Goal: Task Accomplishment & Management: Use online tool/utility

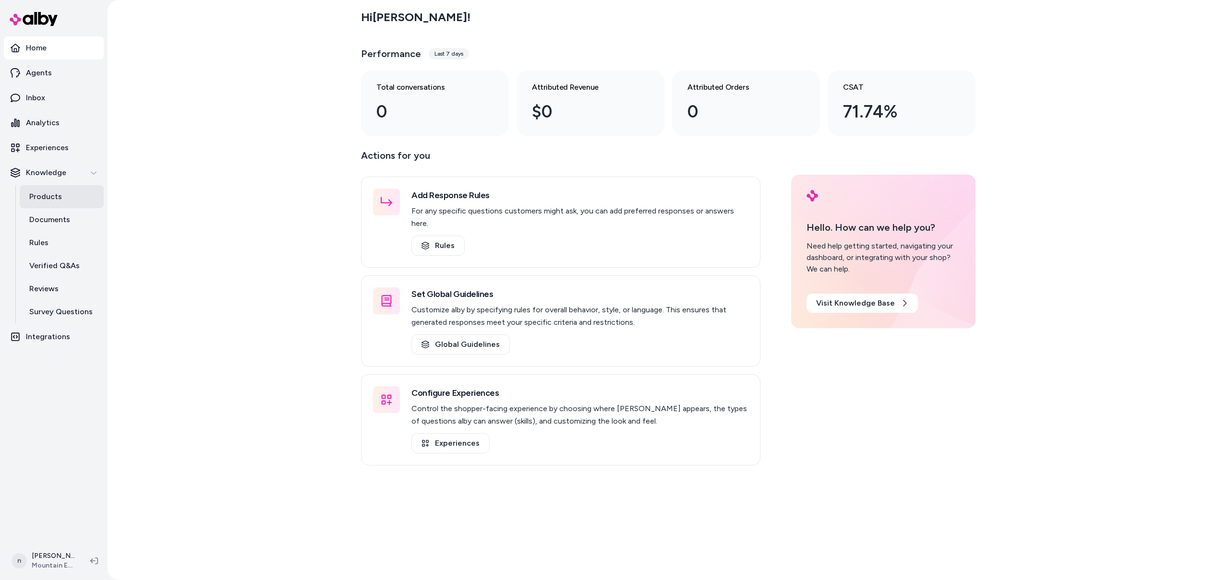
click at [55, 196] on p "Products" at bounding box center [45, 197] width 33 height 12
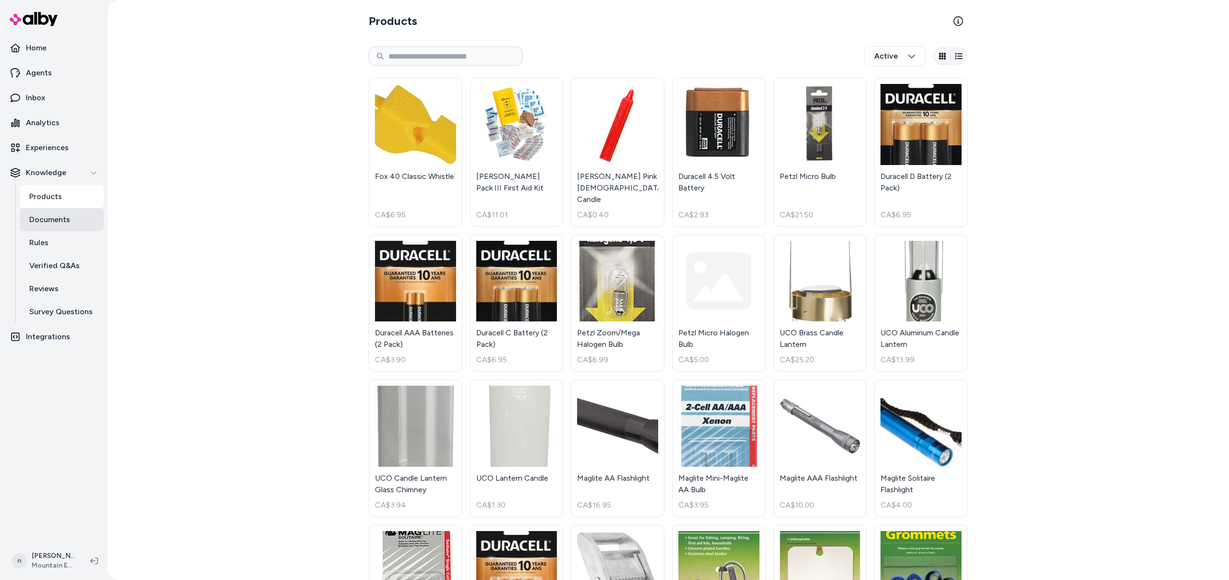
click at [54, 227] on link "Documents" at bounding box center [62, 219] width 84 height 23
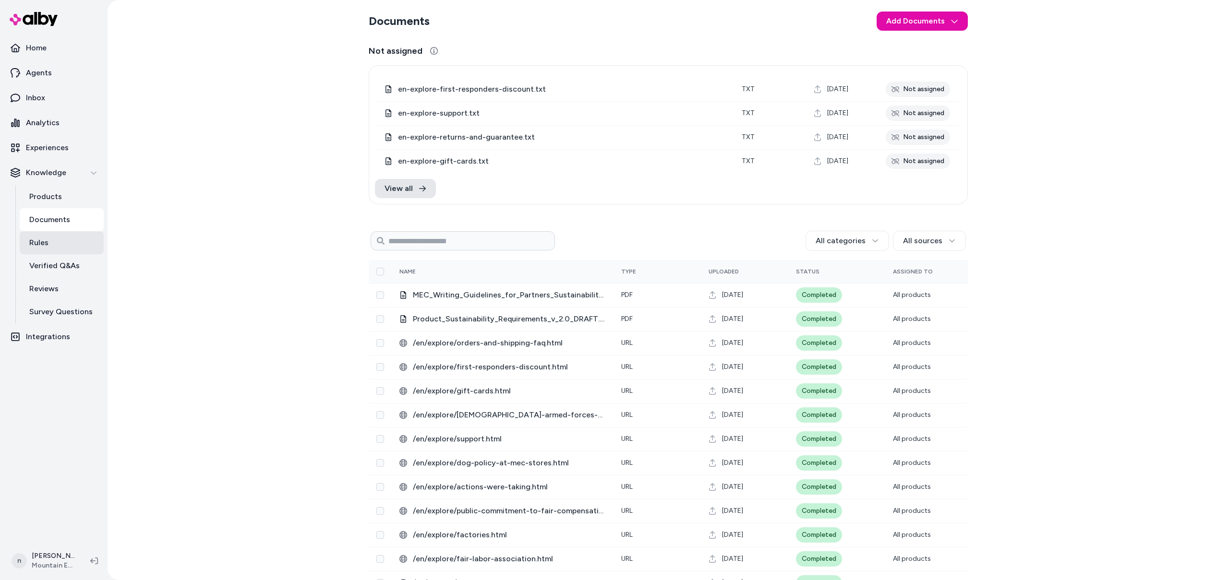
click at [44, 238] on p "Rules" at bounding box center [38, 243] width 19 height 12
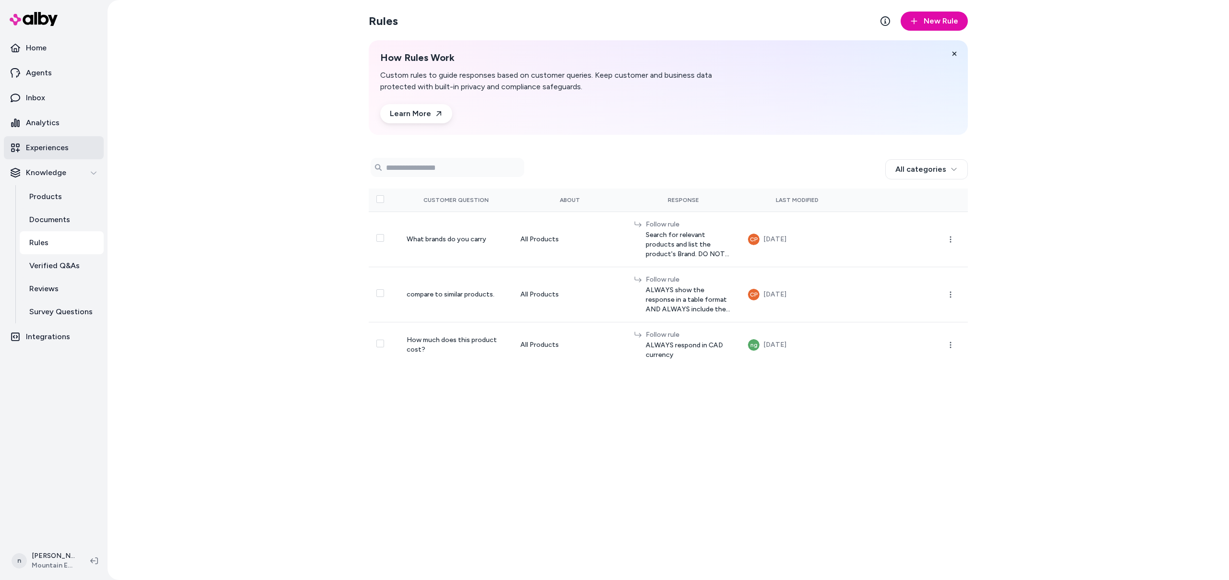
click at [45, 145] on p "Experiences" at bounding box center [47, 148] width 43 height 12
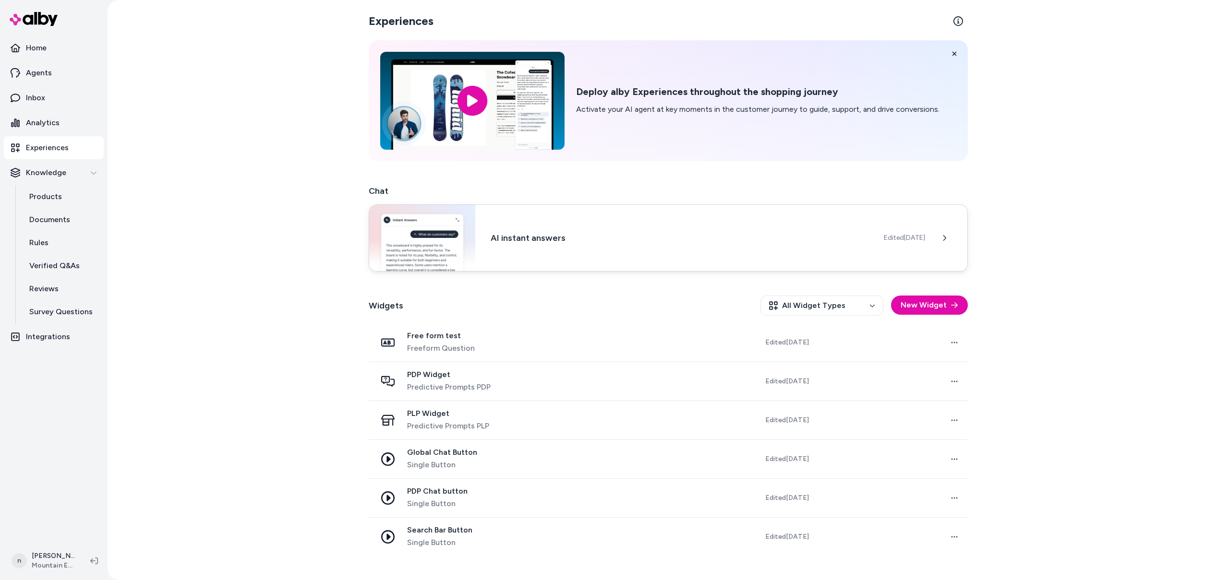
click at [594, 237] on h3 "AI instant answers" at bounding box center [680, 237] width 378 height 13
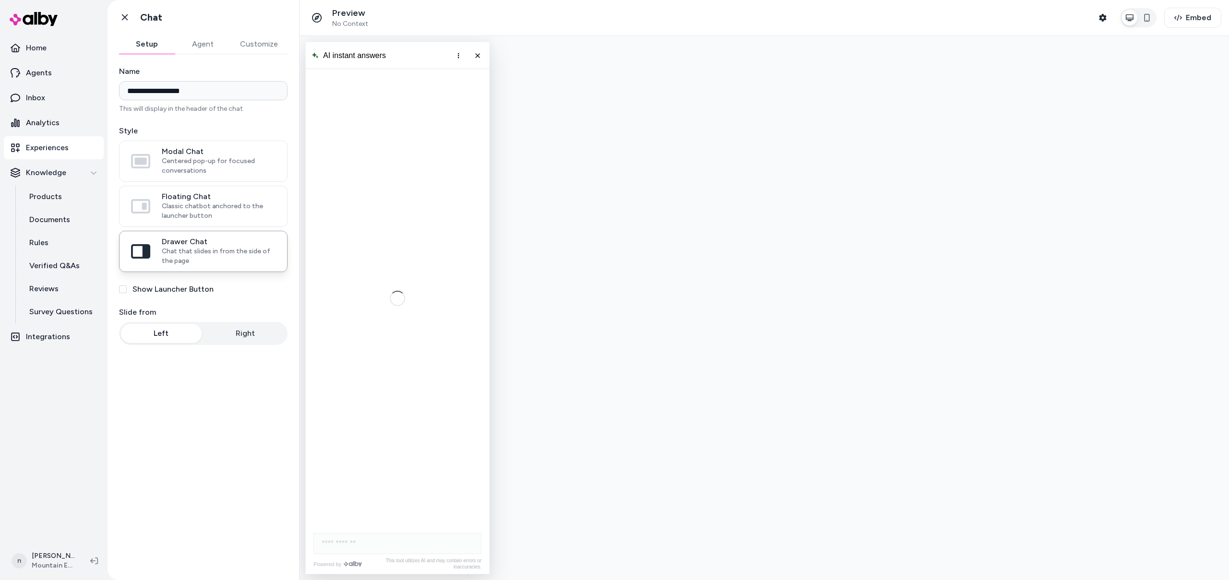
scroll to position [1872, 0]
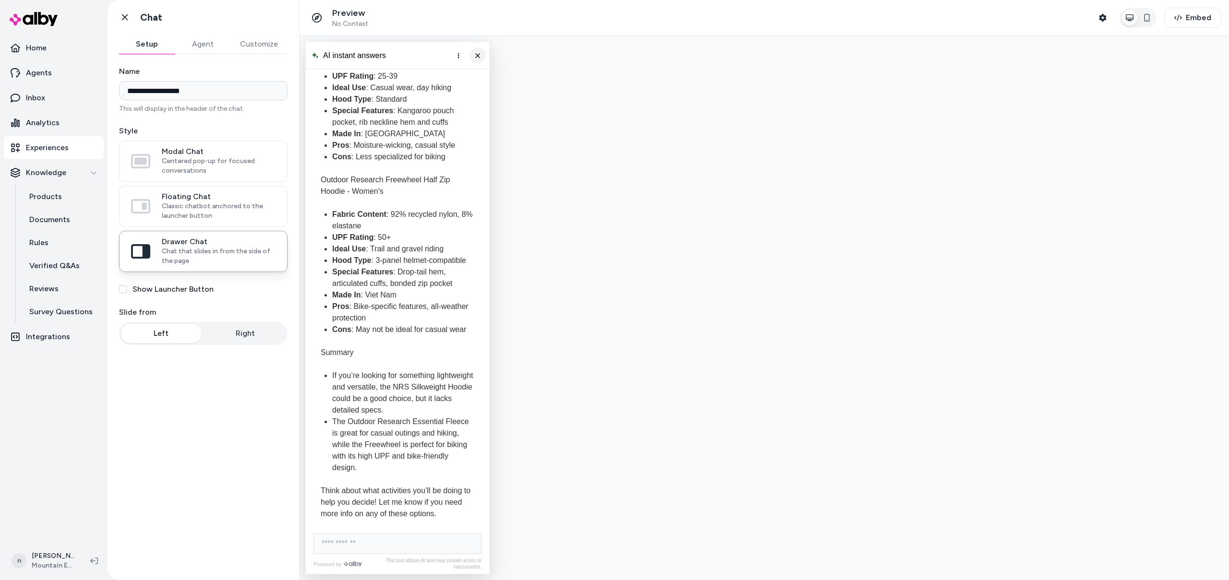
click at [481, 55] on button "Close chat" at bounding box center [477, 56] width 16 height 16
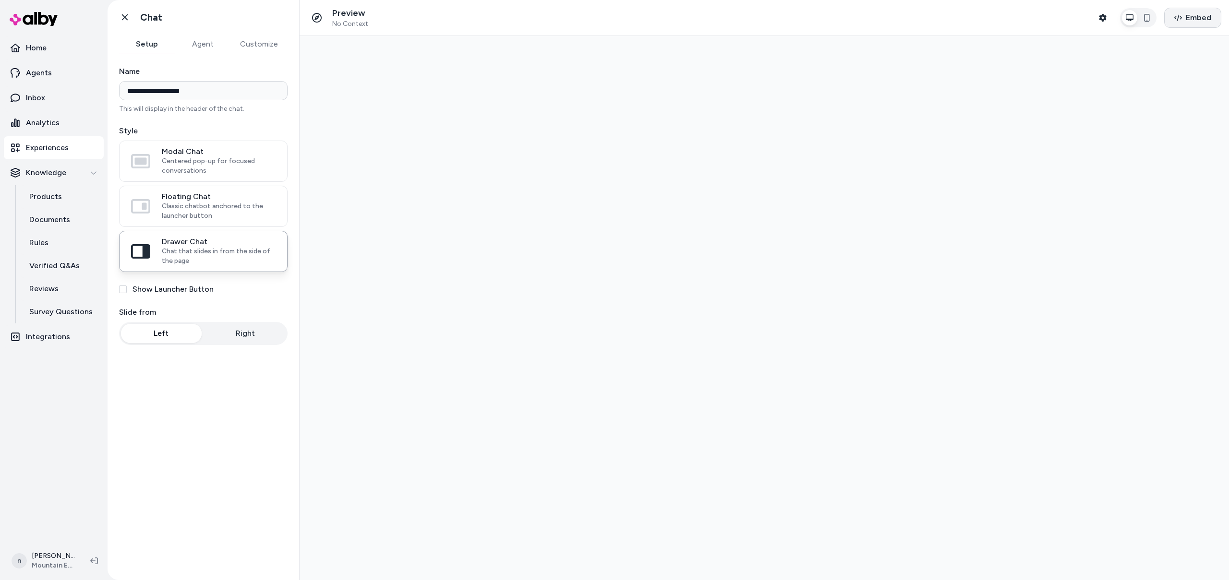
click at [1183, 19] on button "Embed" at bounding box center [1192, 18] width 57 height 20
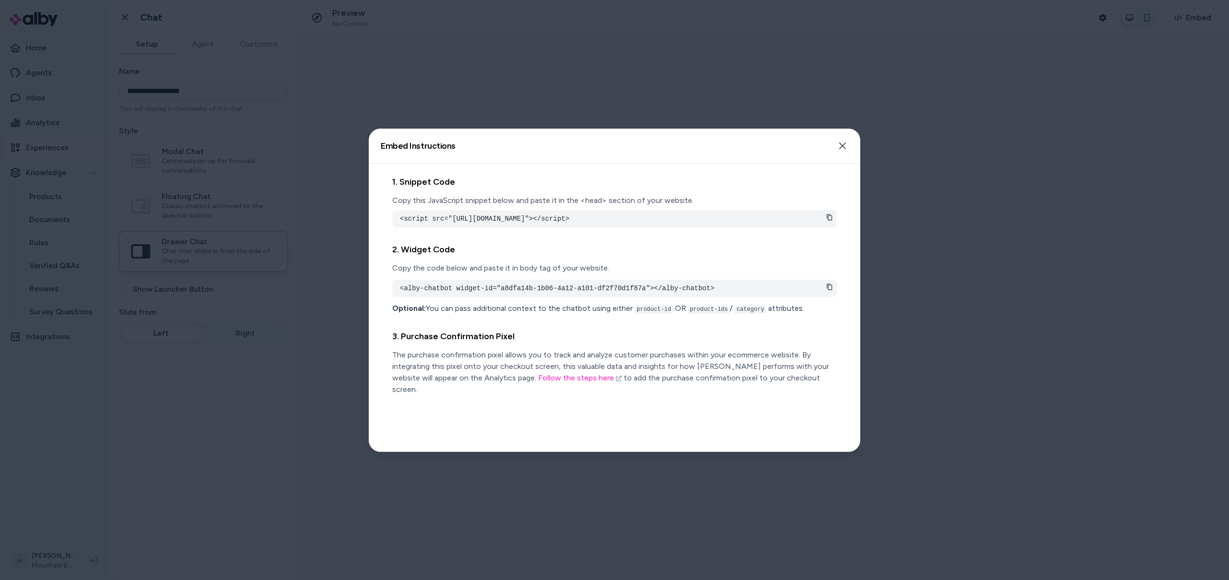
drag, startPoint x: 809, startPoint y: 220, endPoint x: 664, endPoint y: 217, distance: 145.0
click at [664, 217] on pre "<script src="[URL][DOMAIN_NAME]"></script>" at bounding box center [614, 219] width 429 height 10
copy pre "d505ba43-7423-4aba-aecc-244695b2b06b"
